Goal: Task Accomplishment & Management: Use online tool/utility

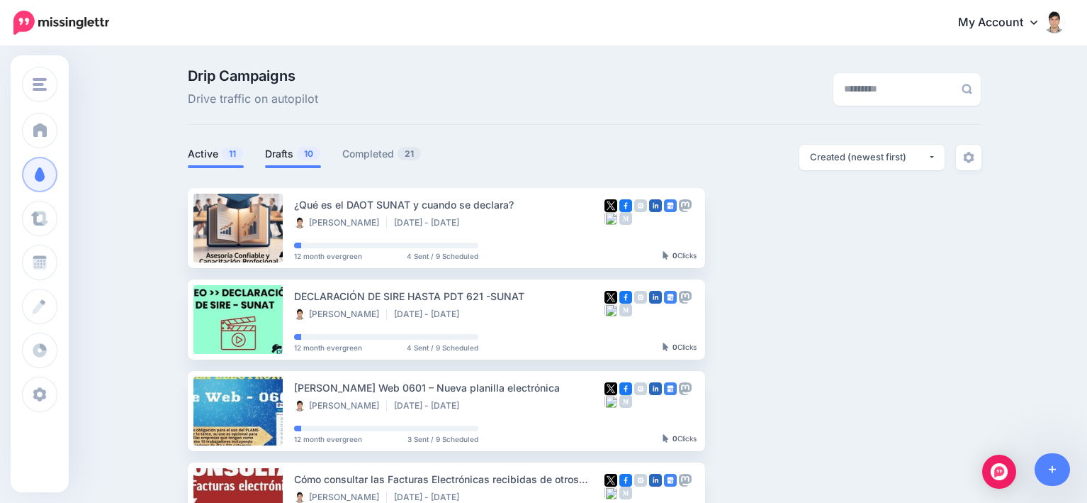
click at [305, 145] on link "Drafts 10" at bounding box center [293, 153] width 56 height 17
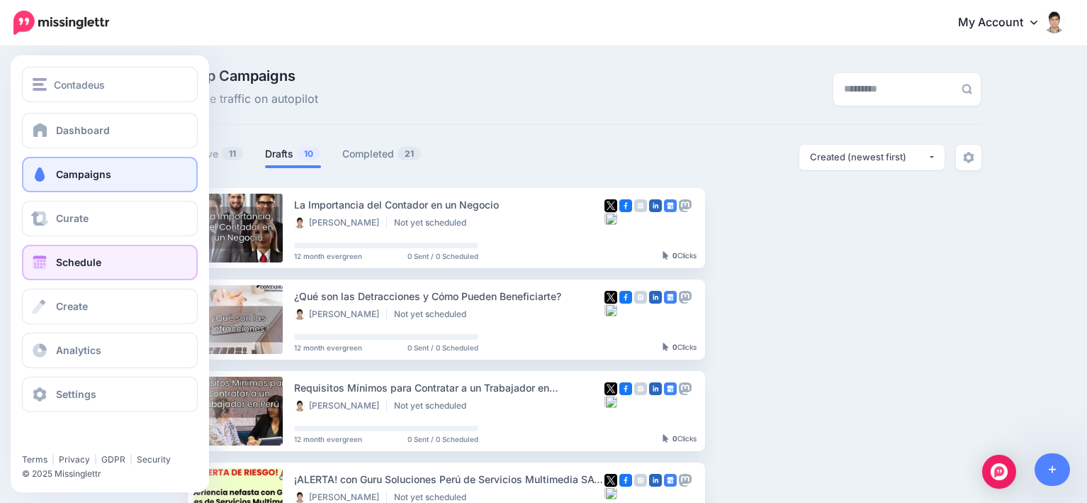
click at [55, 261] on link "Schedule" at bounding box center [110, 262] width 176 height 35
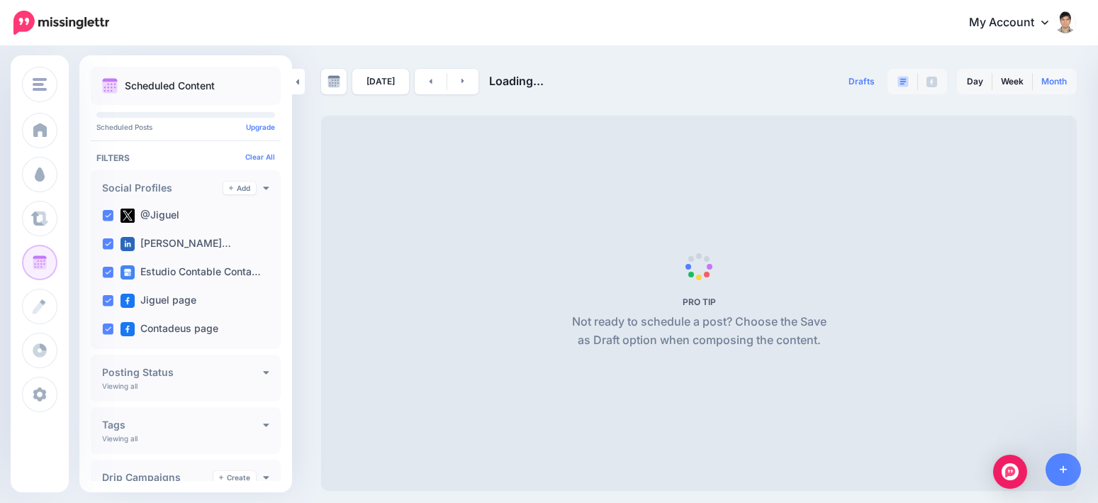
click at [1048, 78] on link "Month" at bounding box center [1054, 81] width 43 height 23
click at [1055, 84] on link "Month" at bounding box center [1054, 81] width 43 height 23
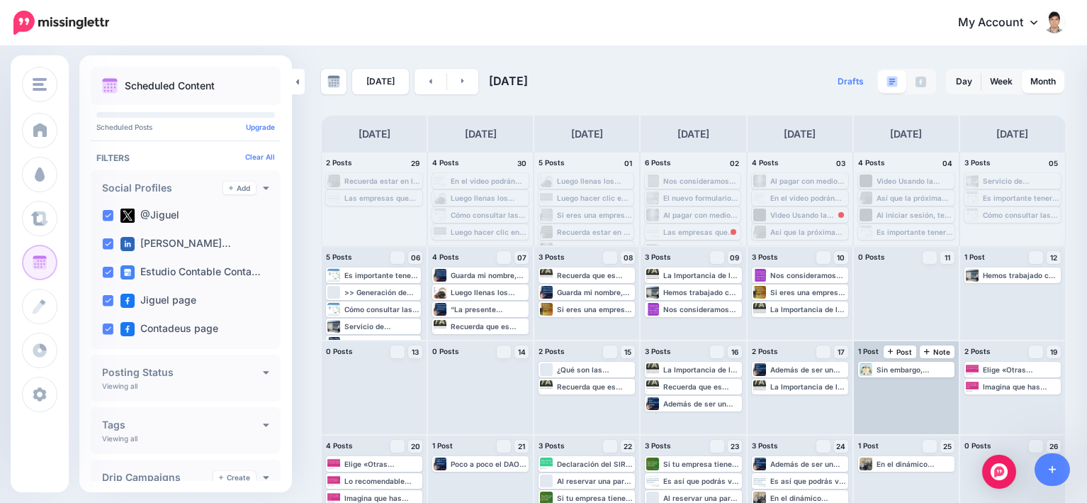
scroll to position [71, 0]
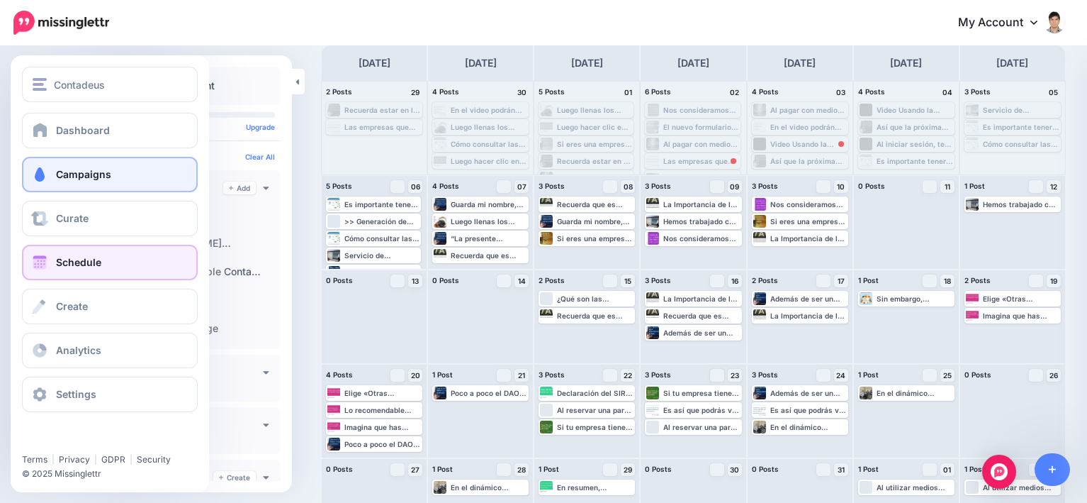
click at [57, 179] on span "Campaigns" at bounding box center [83, 174] width 55 height 12
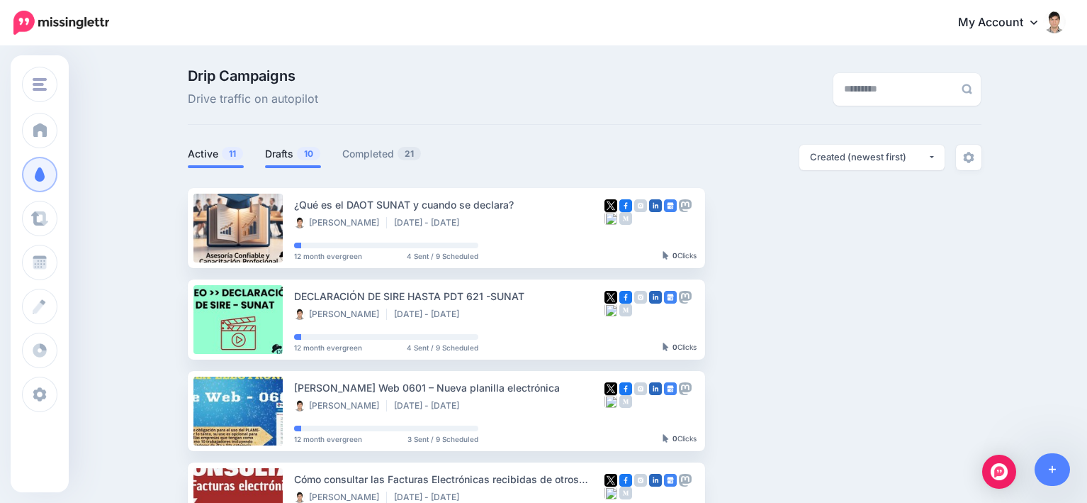
click at [290, 156] on link "Drafts 10" at bounding box center [293, 153] width 56 height 17
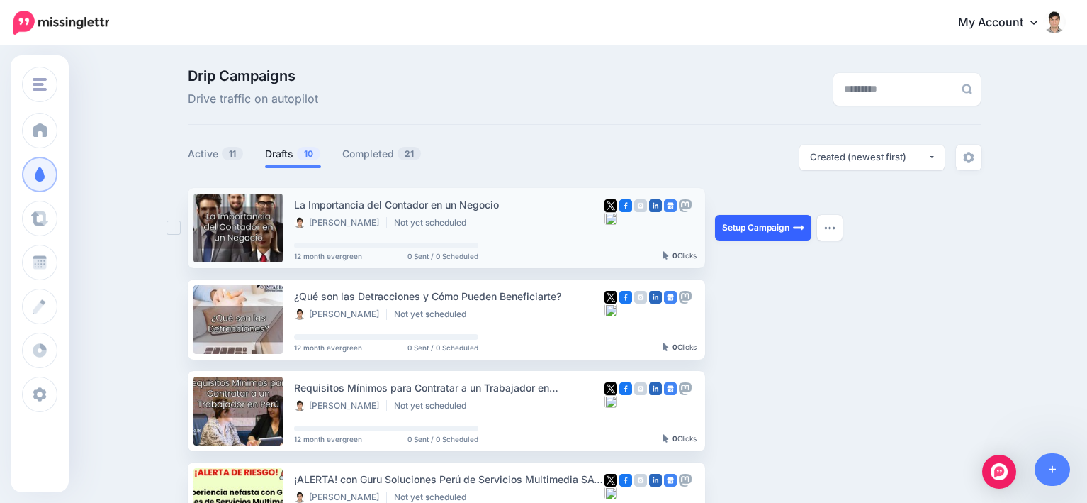
click at [755, 225] on link "Setup Campaign" at bounding box center [763, 228] width 96 height 26
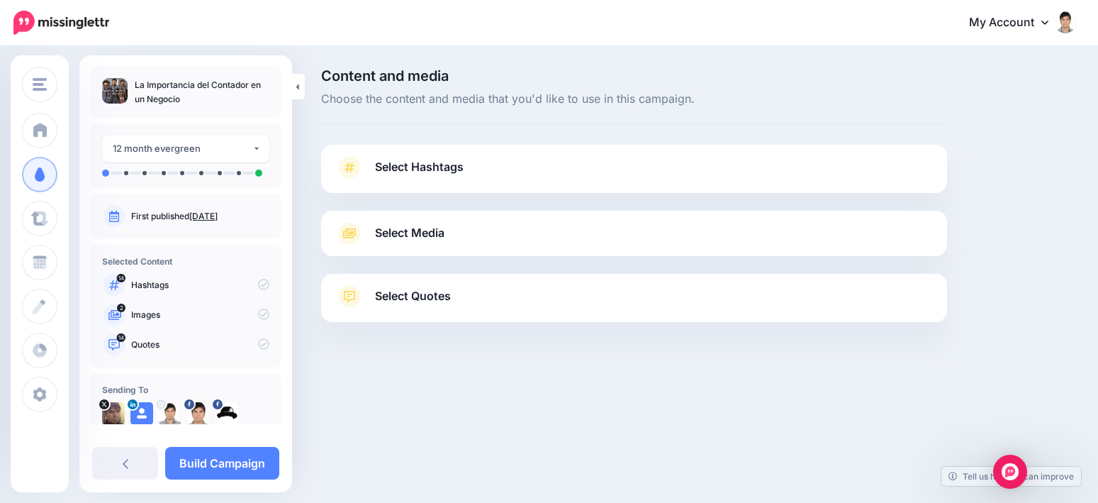
click at [470, 245] on div "Select Media Next, let's make sure we have the best media for this campaign. De…" at bounding box center [634, 233] width 626 height 45
click at [471, 236] on link "Select Media" at bounding box center [634, 233] width 598 height 23
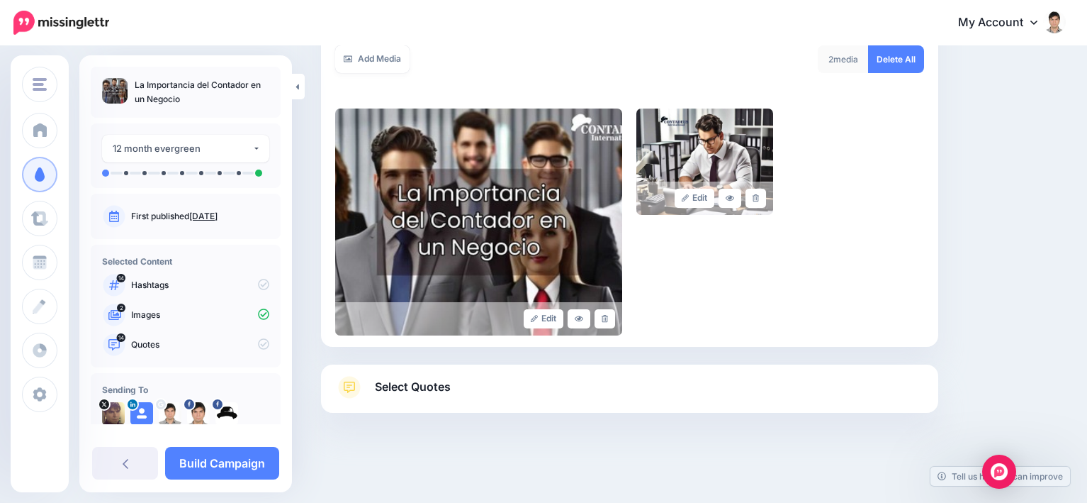
scroll to position [263, 0]
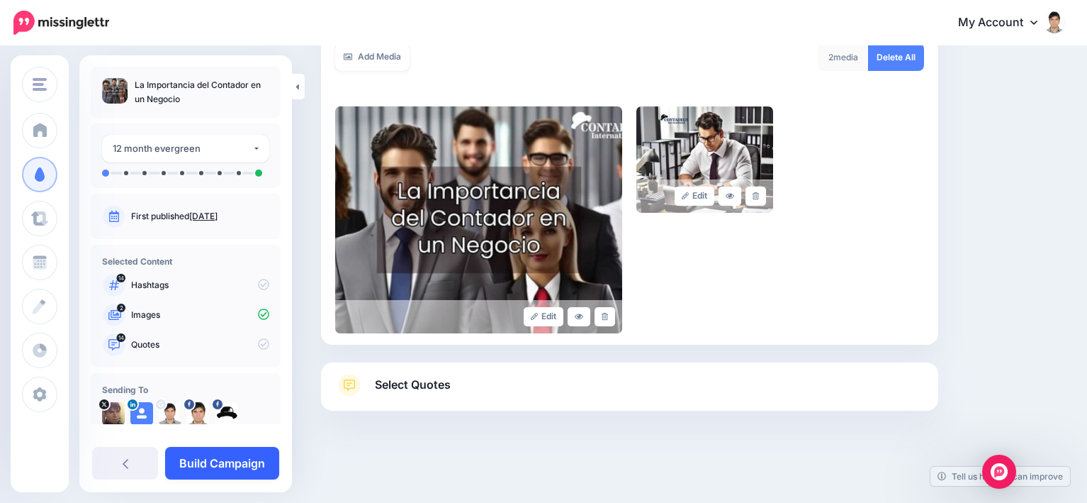
click at [228, 460] on link "Build Campaign" at bounding box center [222, 463] width 114 height 33
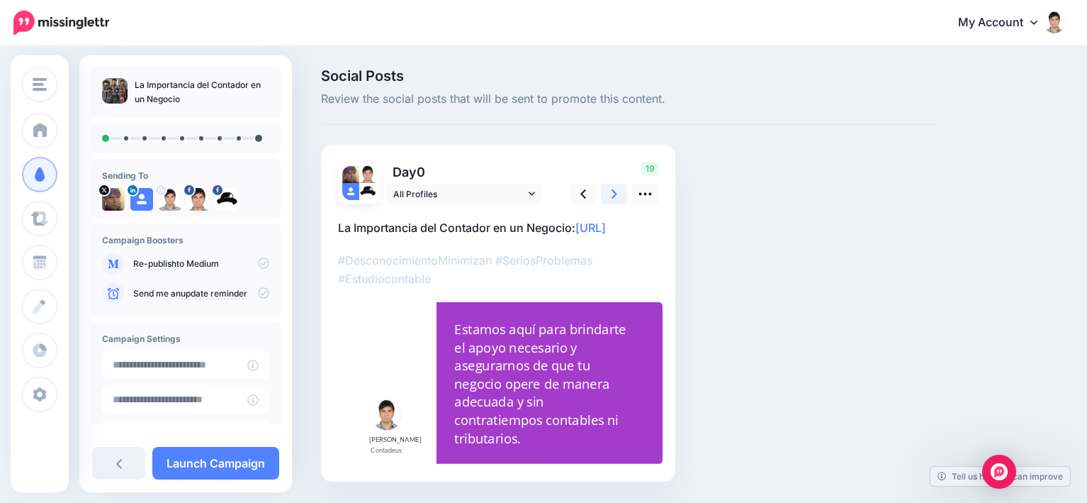
click at [610, 193] on link at bounding box center [614, 194] width 27 height 21
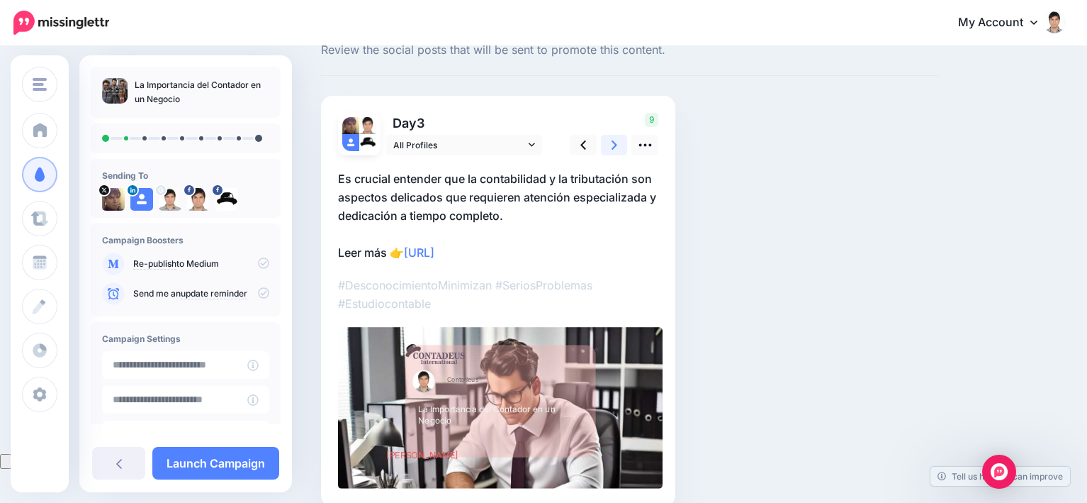
scroll to position [71, 0]
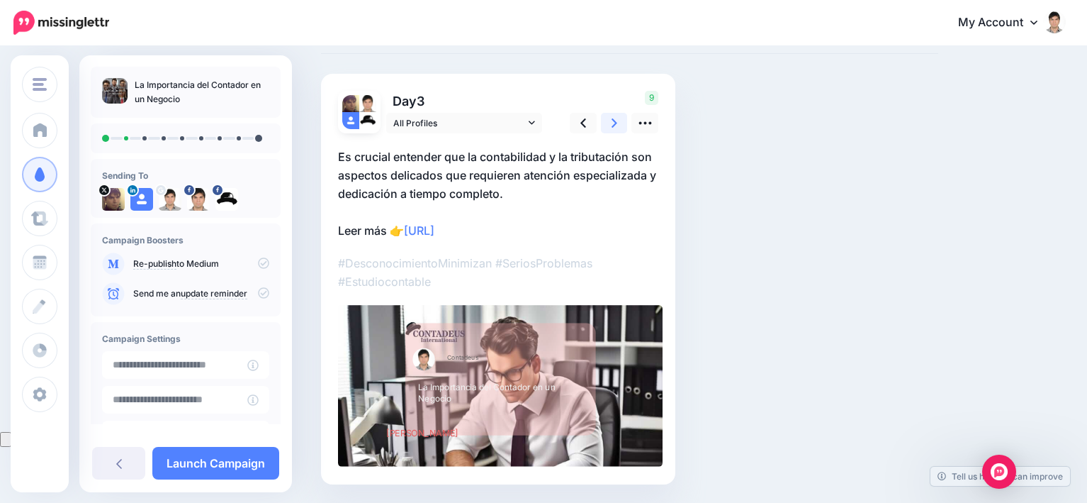
click at [612, 125] on icon at bounding box center [615, 123] width 6 height 15
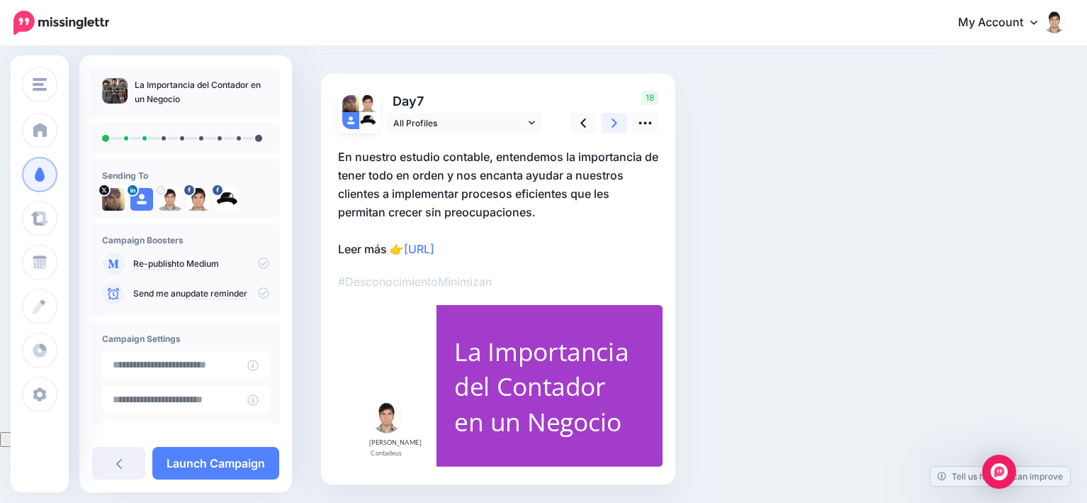
click at [612, 125] on icon at bounding box center [615, 123] width 6 height 15
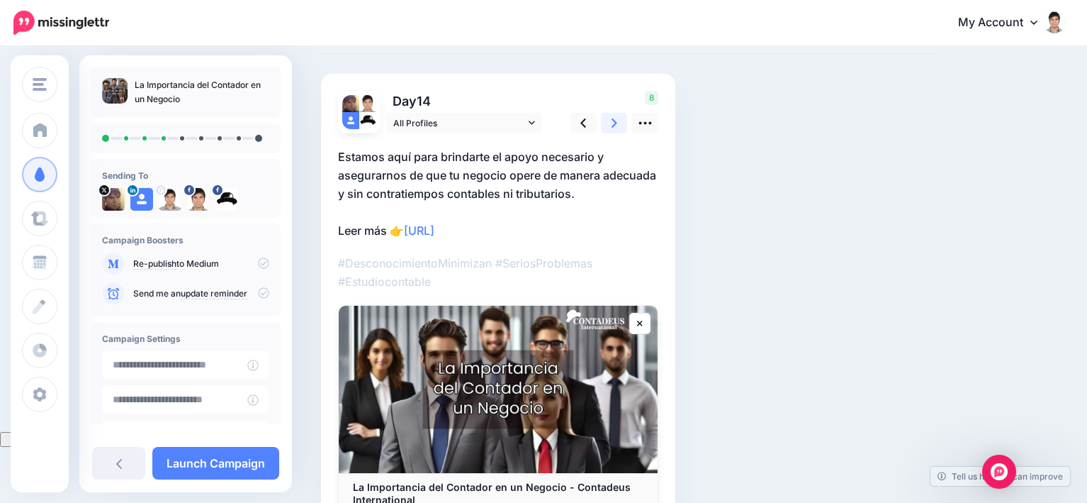
click at [612, 125] on icon at bounding box center [615, 123] width 6 height 15
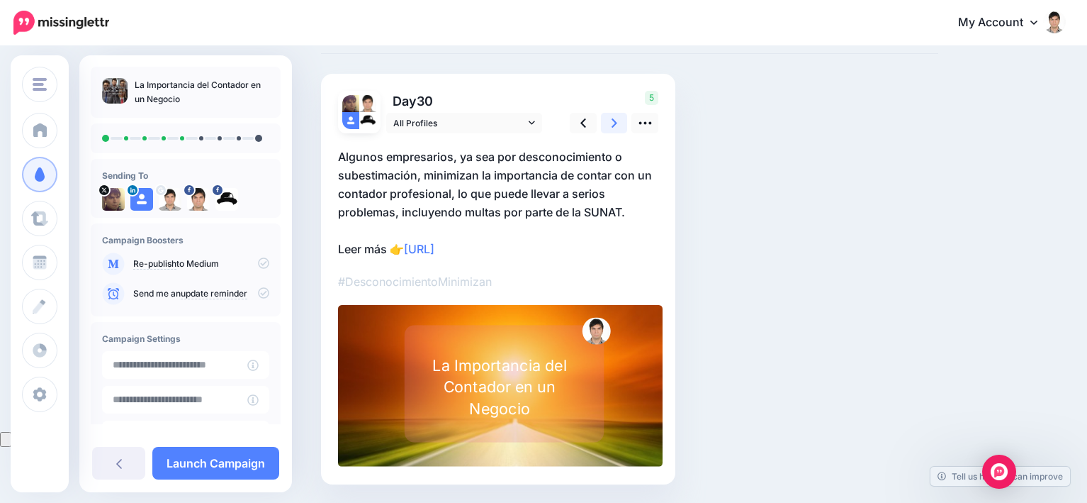
click at [612, 125] on icon at bounding box center [615, 123] width 6 height 15
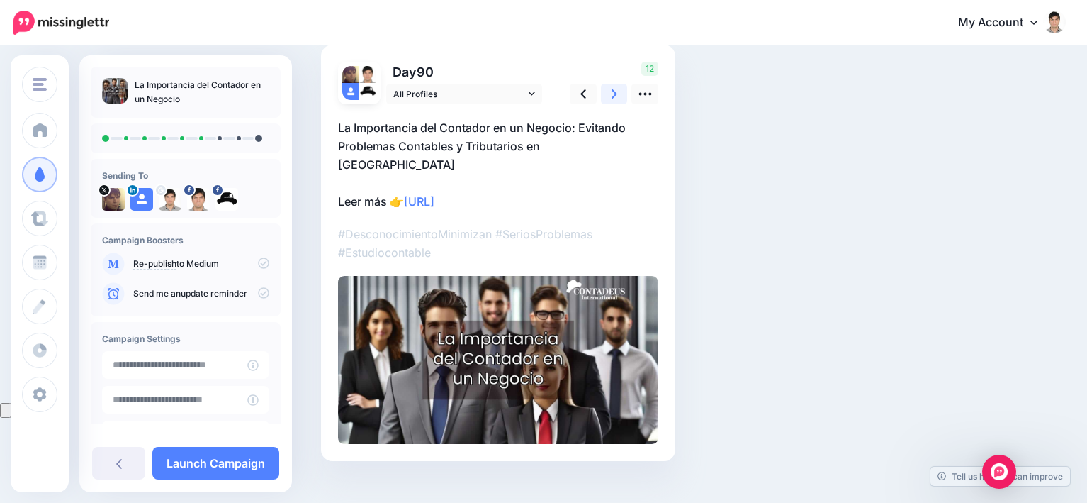
scroll to position [103, 0]
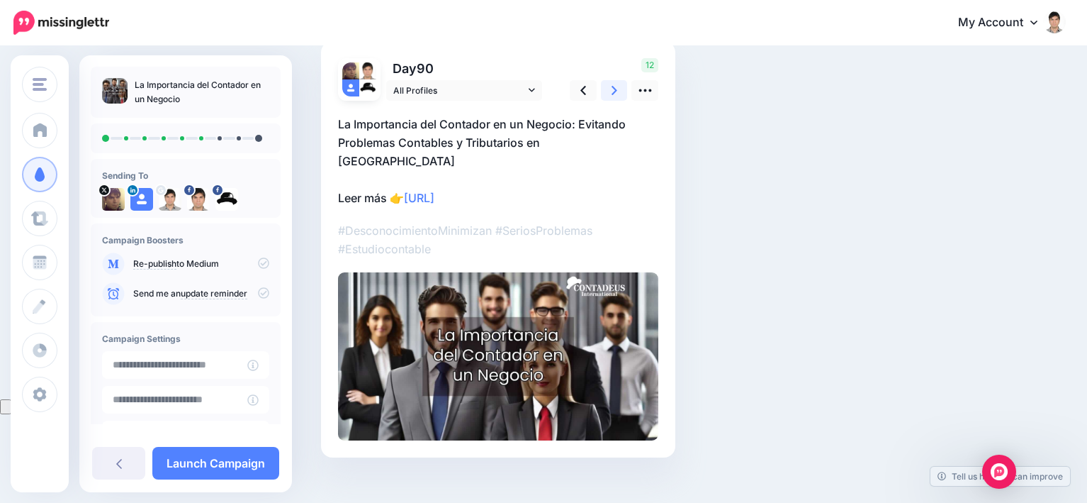
click at [615, 93] on icon at bounding box center [615, 90] width 6 height 15
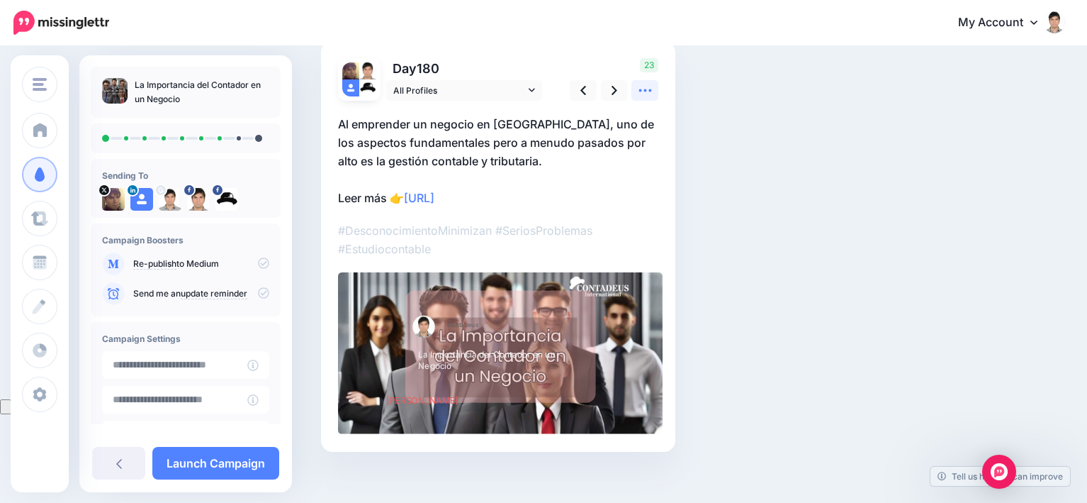
click at [639, 96] on icon at bounding box center [645, 90] width 15 height 15
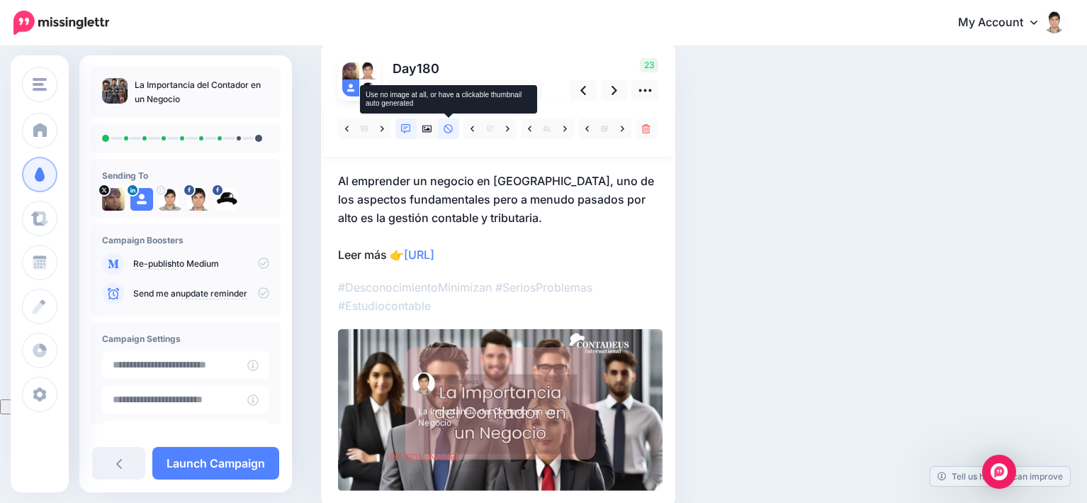
click at [445, 125] on icon at bounding box center [449, 129] width 10 height 10
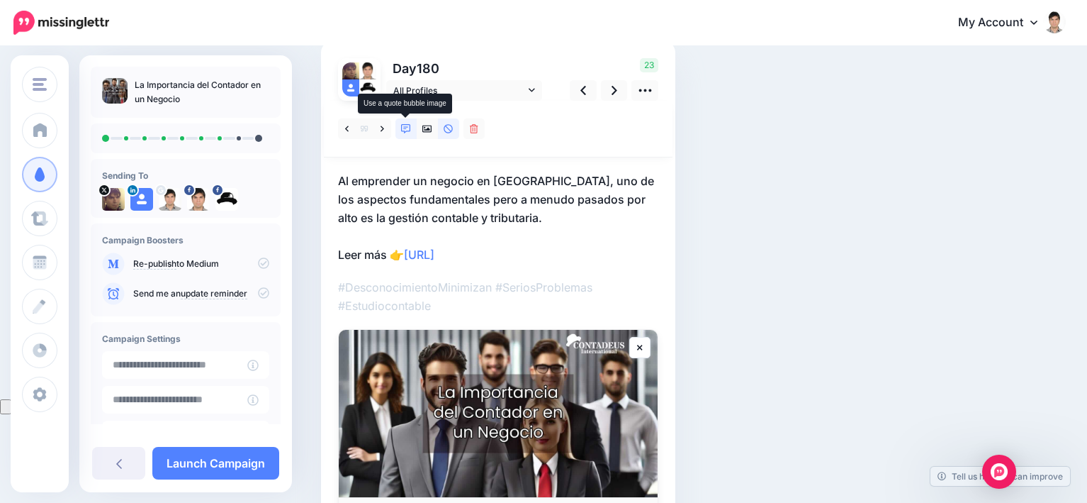
click at [406, 128] on icon at bounding box center [406, 129] width 10 height 10
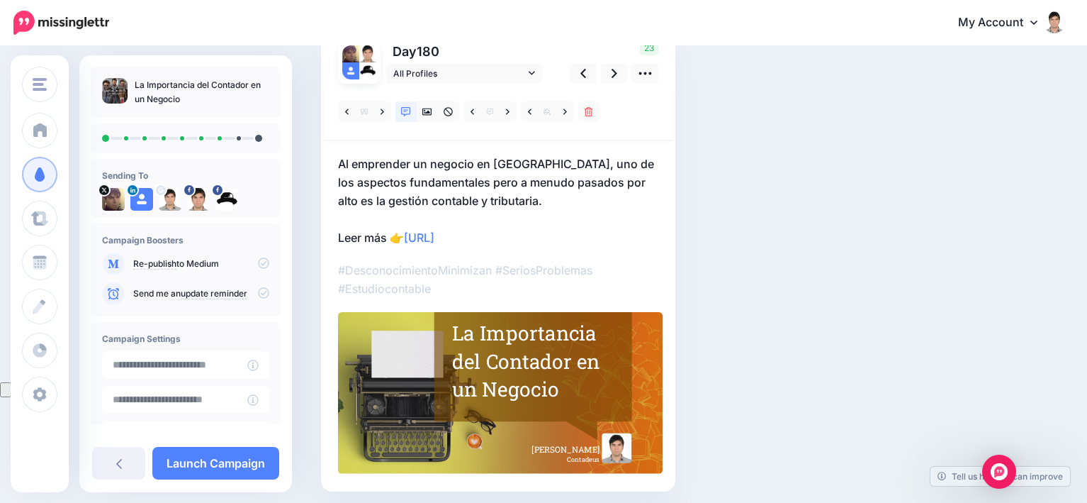
scroll to position [142, 0]
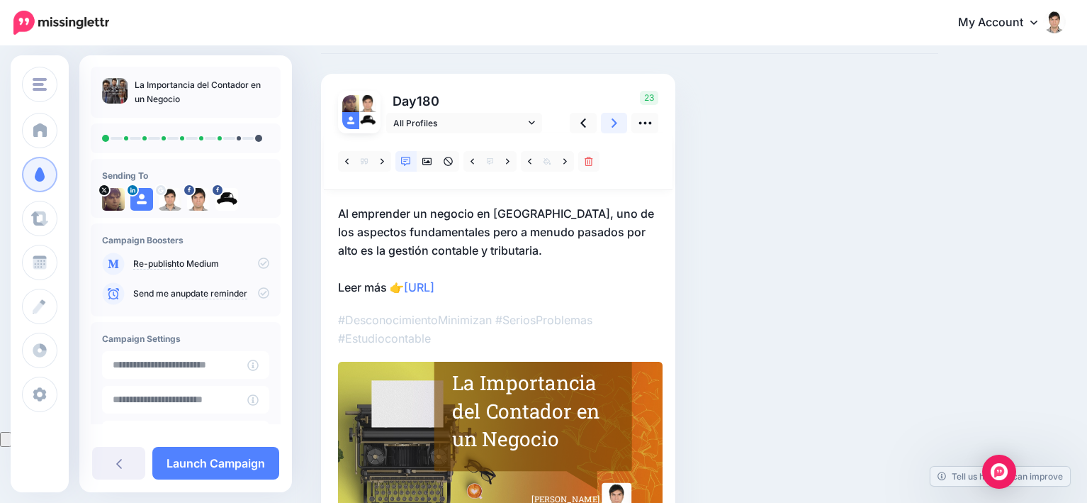
click at [612, 119] on icon at bounding box center [615, 122] width 6 height 9
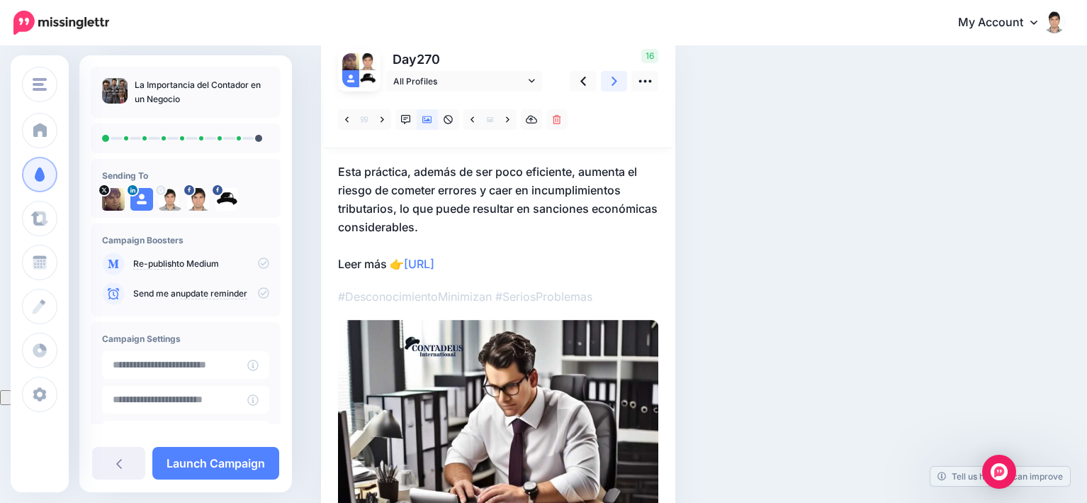
scroll to position [94, 0]
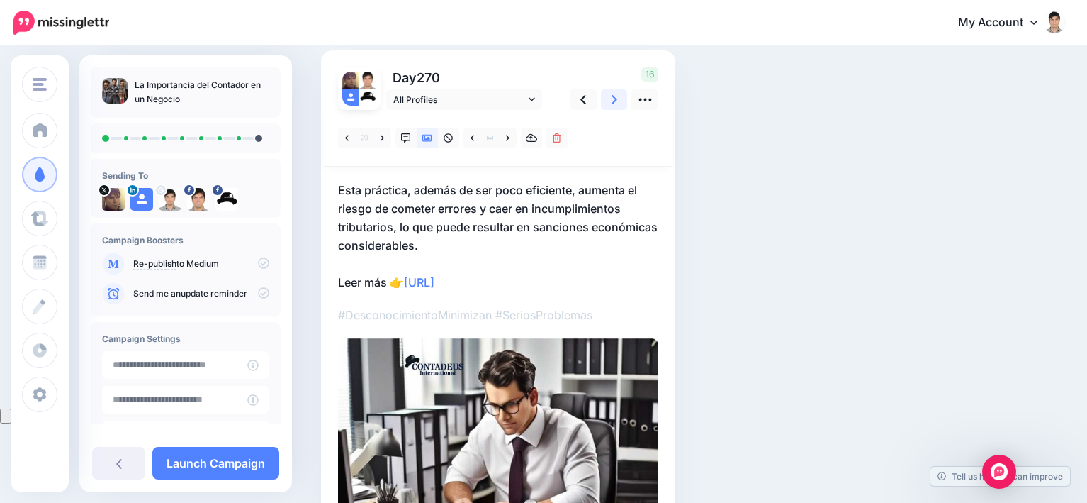
click at [610, 101] on link at bounding box center [614, 99] width 27 height 21
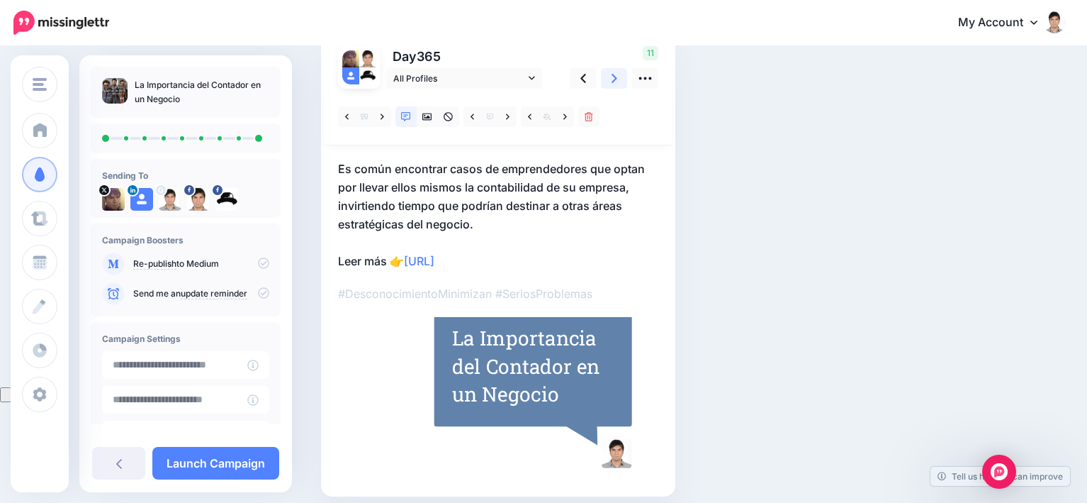
scroll to position [23, 0]
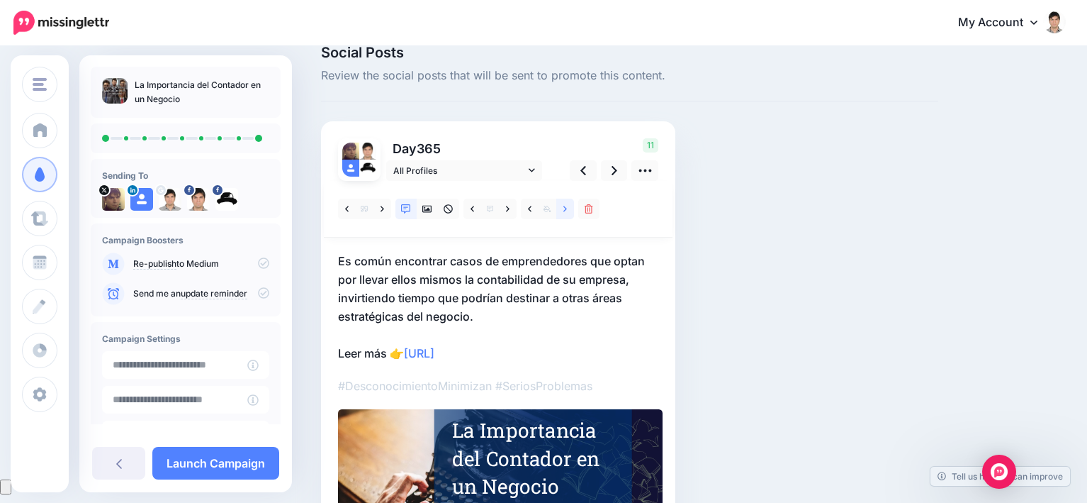
click at [563, 208] on icon at bounding box center [565, 209] width 4 height 10
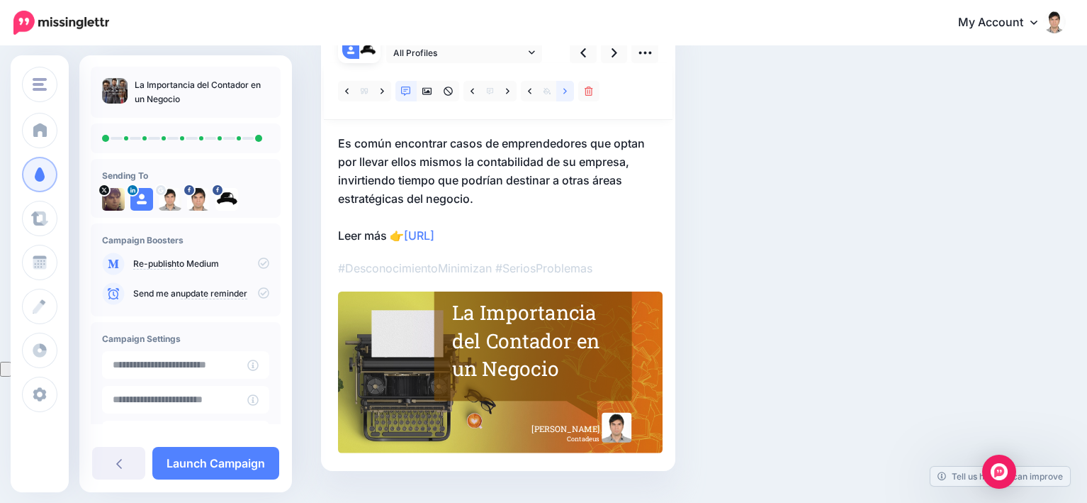
scroll to position [173, 0]
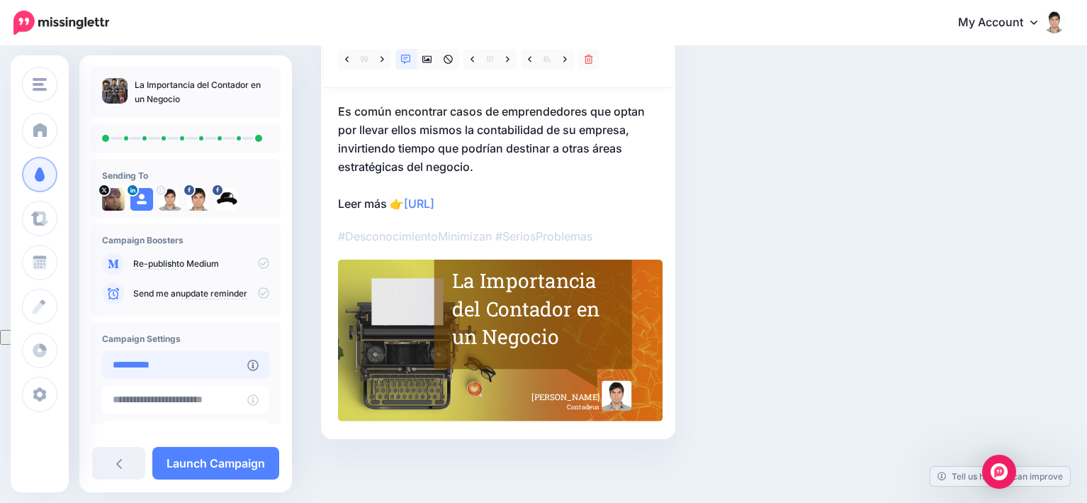
click at [180, 365] on input "**********" at bounding box center [174, 365] width 145 height 28
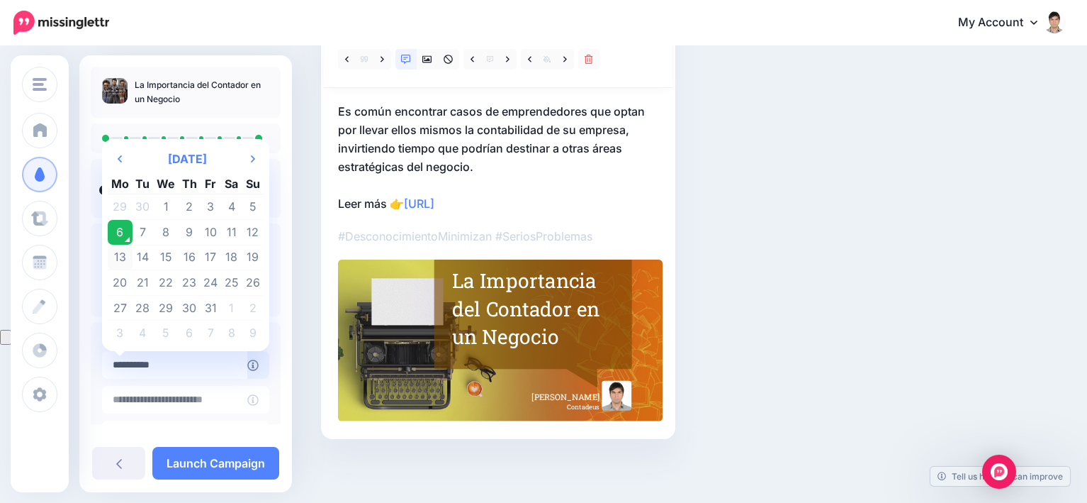
click at [116, 261] on td "13" at bounding box center [120, 258] width 25 height 26
type input "**********"
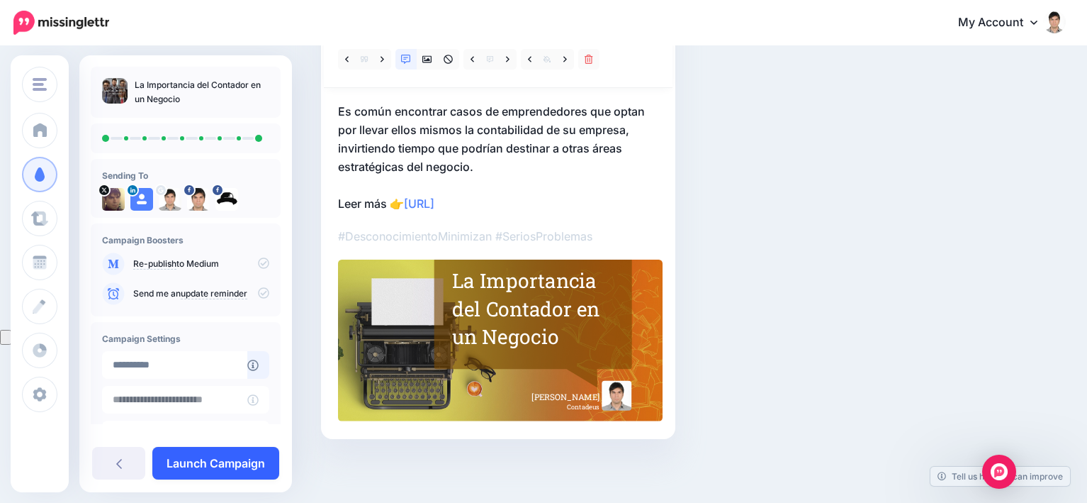
click at [222, 457] on link "Launch Campaign" at bounding box center [215, 463] width 127 height 33
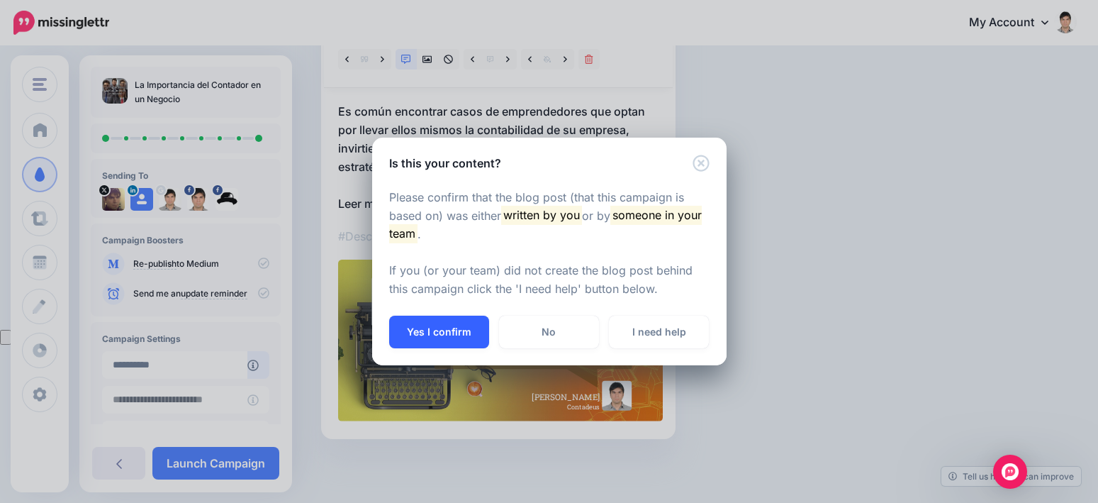
click at [451, 331] on button "Yes I confirm" at bounding box center [439, 331] width 100 height 33
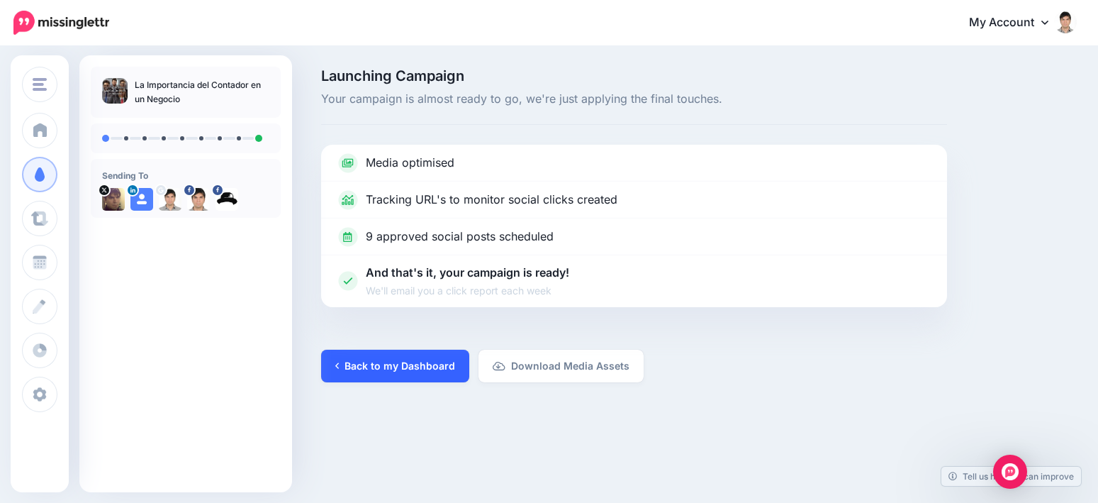
click at [393, 365] on link "Back to my Dashboard" at bounding box center [395, 365] width 148 height 33
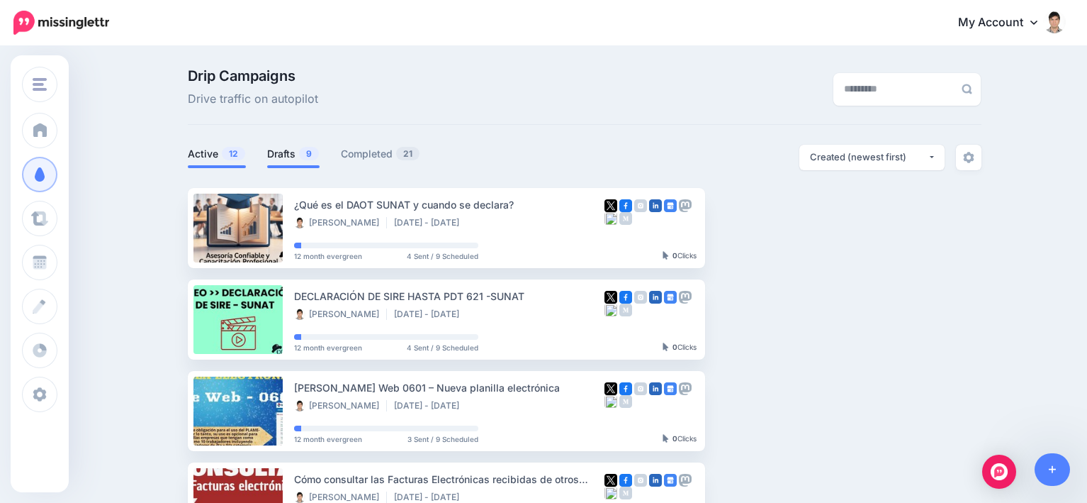
click at [299, 159] on link "Drafts 9" at bounding box center [293, 153] width 52 height 17
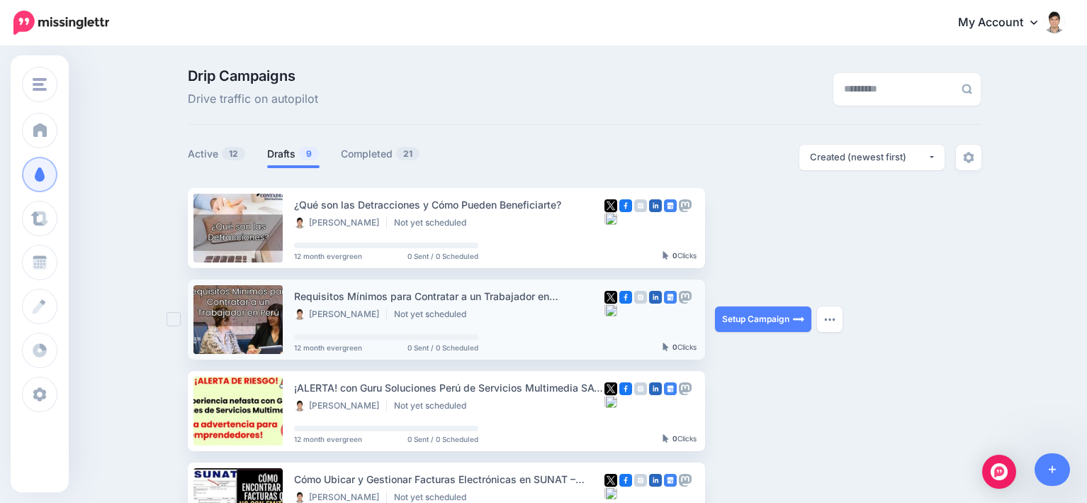
click at [814, 299] on div "Setup Campaign Review Campaign Regenerate Campaign Update Source URL Regenerate…" at bounding box center [768, 319] width 106 height 80
